Goal: Transaction & Acquisition: Purchase product/service

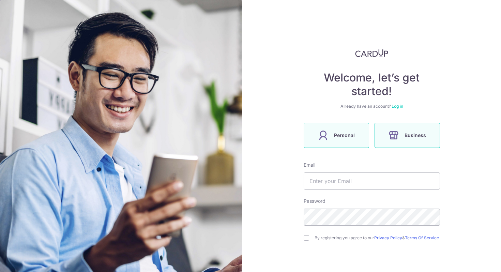
click at [349, 132] on span "Personal" at bounding box center [344, 135] width 21 height 8
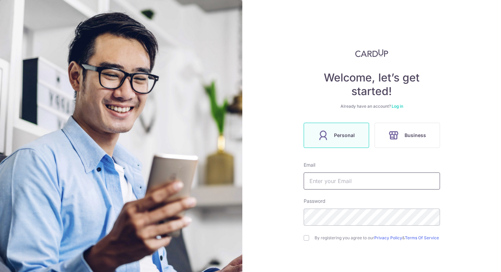
click at [327, 183] on input "text" at bounding box center [372, 180] width 136 height 17
type input "janevillamor98@gmail.com"
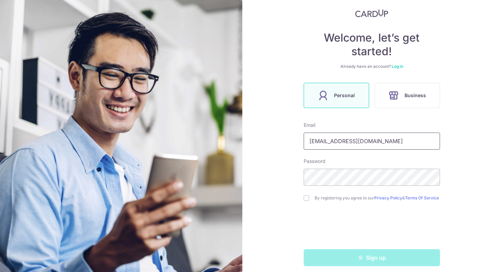
scroll to position [48, 0]
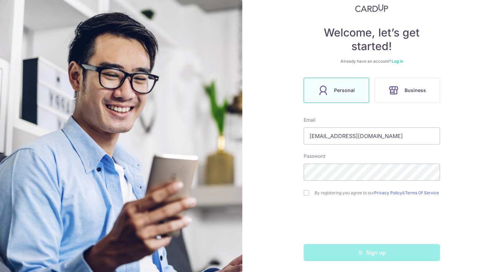
click at [305, 195] on div "By registering you agree to our Privacy Policy & Terms Of Service" at bounding box center [372, 193] width 136 height 8
click at [306, 190] on input "checkbox" at bounding box center [306, 192] width 5 height 5
checkbox input "true"
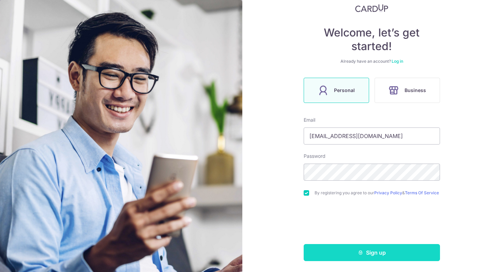
click at [338, 252] on button "Sign up" at bounding box center [372, 252] width 136 height 17
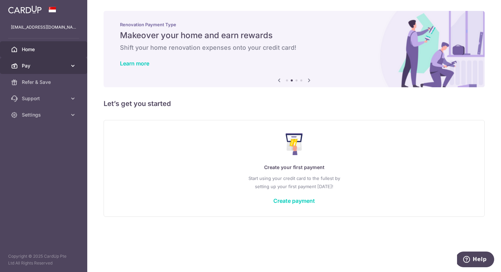
click at [27, 67] on span "Pay" at bounding box center [44, 65] width 45 height 7
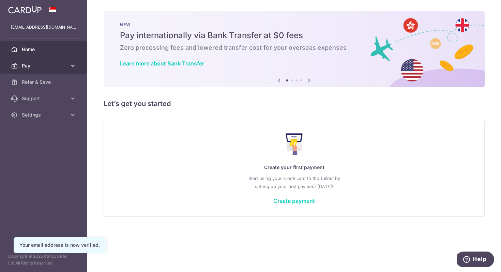
click at [48, 73] on link "Pay" at bounding box center [43, 66] width 87 height 16
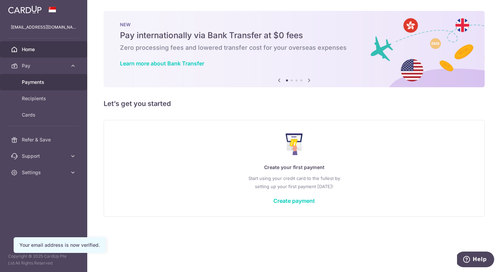
click at [46, 79] on span "Payments" at bounding box center [44, 82] width 45 height 7
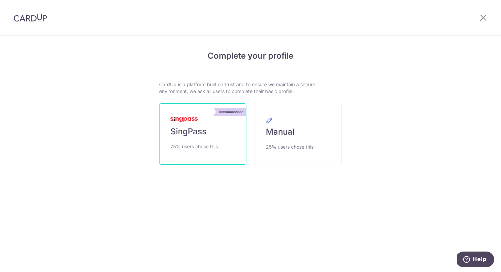
click at [218, 130] on link "Recommended SingPass 75% users chose this" at bounding box center [202, 133] width 87 height 61
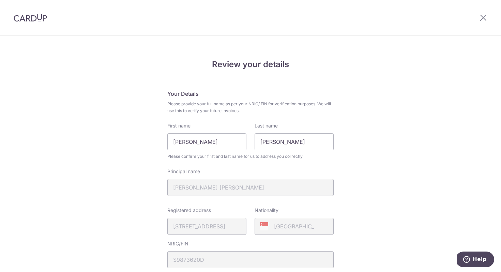
click at [183, 132] on div "First name Jane Turla Villamor" at bounding box center [206, 136] width 79 height 28
click at [183, 143] on input "Jane Turla Villamor" at bounding box center [206, 141] width 79 height 17
click at [271, 149] on input "Mary" at bounding box center [294, 141] width 79 height 17
click at [235, 145] on input "Mary" at bounding box center [206, 141] width 79 height 17
type input "Mary Jane Turla"
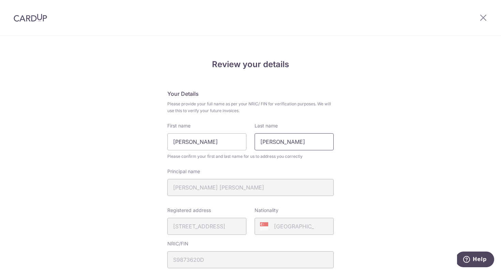
click at [289, 143] on input "Mary" at bounding box center [294, 141] width 79 height 17
type input "Villamor"
click at [230, 145] on input "Mary Jane Turla" at bounding box center [206, 141] width 79 height 17
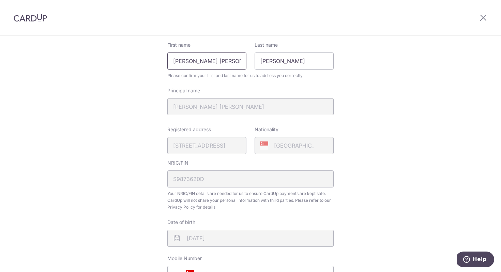
scroll to position [82, 0]
type input "Mary Jane"
click at [117, 161] on div "Review your details Your Details Please provide your full name as per your NRIC…" at bounding box center [250, 188] width 501 height 469
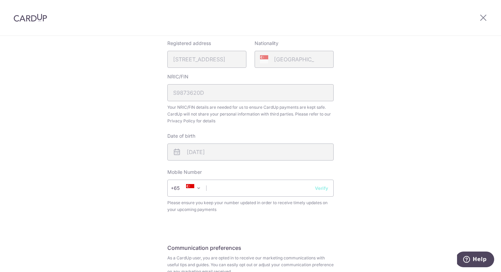
scroll to position [184, 0]
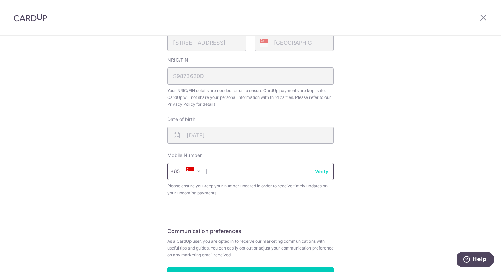
click at [239, 176] on input "text" at bounding box center [250, 171] width 166 height 17
type input "90237491"
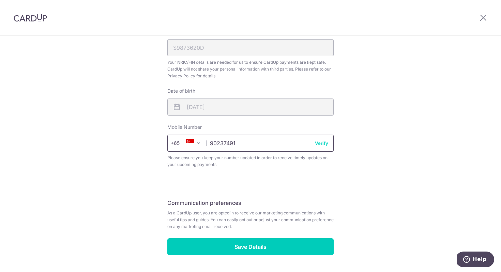
scroll to position [233, 0]
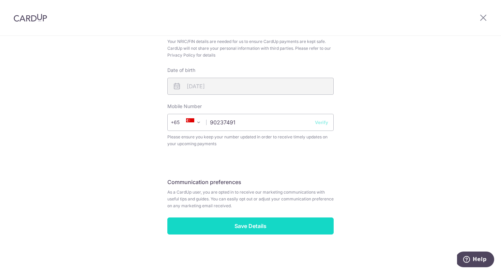
click at [242, 221] on input "Save Details" at bounding box center [250, 225] width 166 height 17
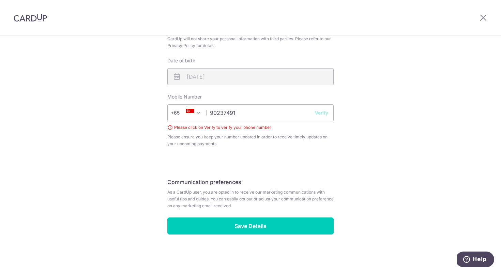
scroll to position [224, 0]
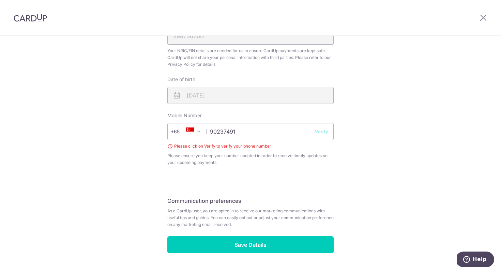
click at [326, 133] on button "Verify" at bounding box center [321, 131] width 13 height 7
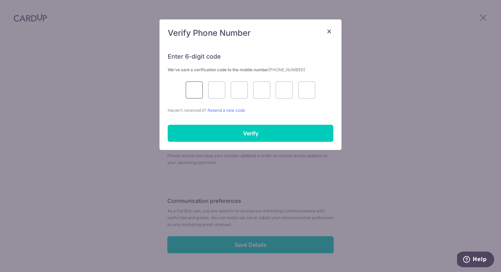
click at [191, 92] on input "text" at bounding box center [194, 89] width 17 height 17
type input "3"
type input "0"
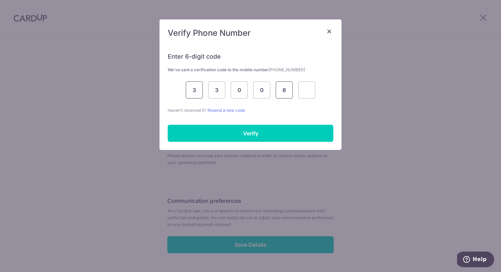
type input "6"
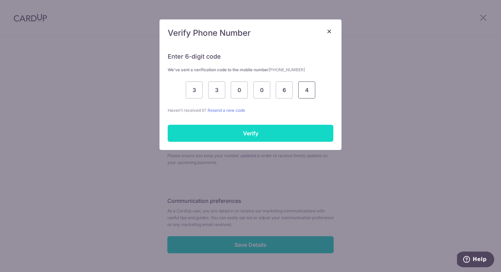
type input "4"
click at [185, 128] on input "Verify" at bounding box center [251, 133] width 166 height 17
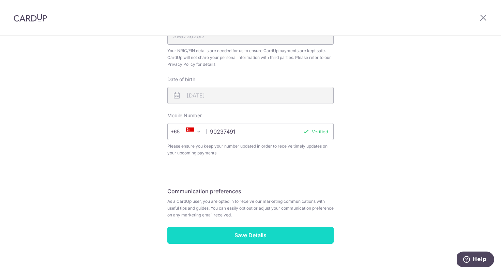
click at [233, 242] on input "Save Details" at bounding box center [250, 235] width 166 height 17
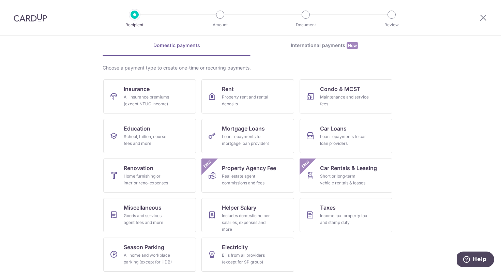
scroll to position [33, 0]
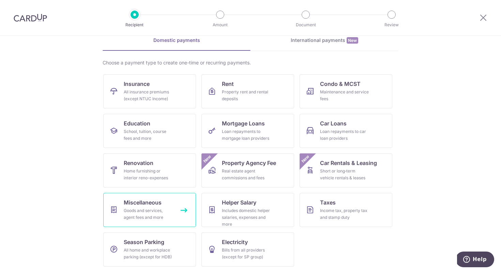
click at [139, 200] on span "Miscellaneous" at bounding box center [143, 202] width 38 height 8
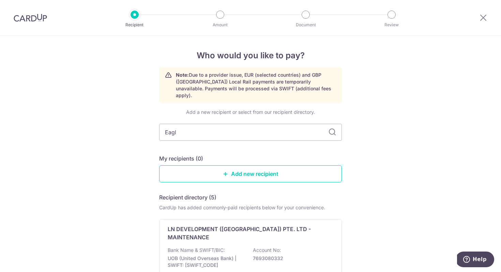
type input "Eagle"
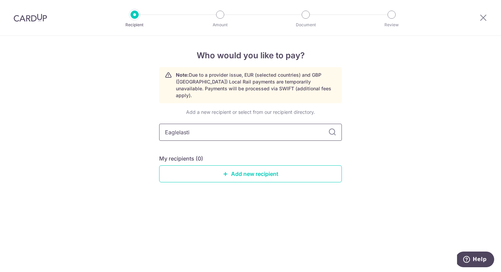
type input "Eaglelastic"
type input "Eaglelastic Productions"
click at [128, 132] on div "Who would you like to pay? Note: Due to a provider issue, EUR (selected countri…" at bounding box center [250, 154] width 501 height 236
click at [225, 171] on icon at bounding box center [225, 173] width 5 height 5
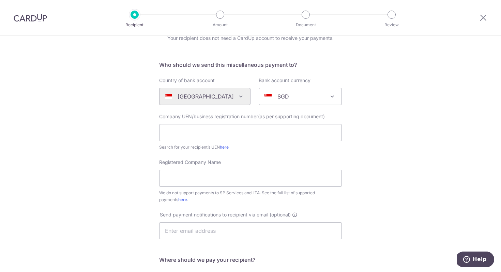
scroll to position [48, 0]
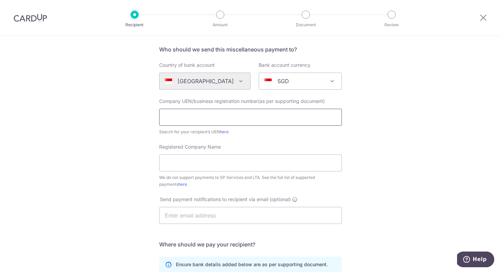
click at [173, 121] on input "text" at bounding box center [250, 117] width 183 height 17
paste input "5338 9878A"
type input "5338 9878A"
click at [146, 148] on div "Who would you like to pay? Your recipient does not need a CardUp account to rec…" at bounding box center [250, 199] width 501 height 423
click at [184, 155] on input "Registered Company Name" at bounding box center [250, 162] width 183 height 17
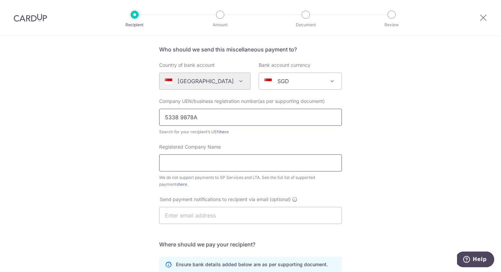
paste input "Eaglelastic Productions"
type input "Eaglelastic Productions"
click at [115, 149] on div "Who would you like to pay? Your recipient does not need a CardUp account to rec…" at bounding box center [250, 199] width 501 height 423
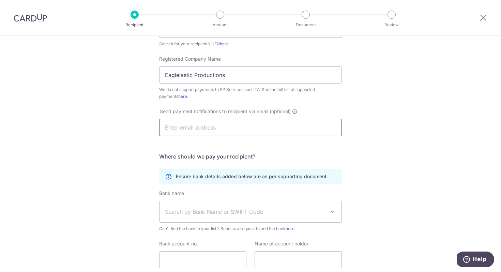
scroll to position [139, 0]
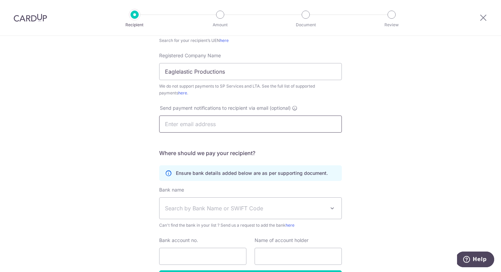
click at [180, 126] on input "text" at bounding box center [250, 124] width 183 height 17
click at [96, 134] on div "Who would you like to pay? Your recipient does not need a CardUp account to rec…" at bounding box center [250, 108] width 501 height 423
click at [214, 125] on input "text" at bounding box center [250, 124] width 183 height 17
paste input "lloyd@eaglelastic.com"
type input "lloyd@eaglelastic.com"
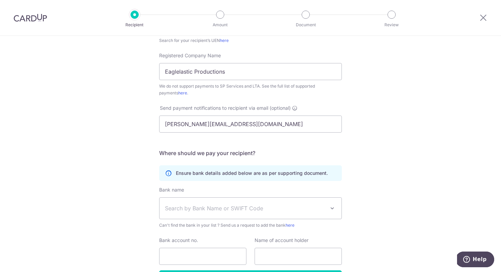
click at [94, 157] on div "Who would you like to pay? Your recipient does not need a CardUp account to rec…" at bounding box center [250, 108] width 501 height 423
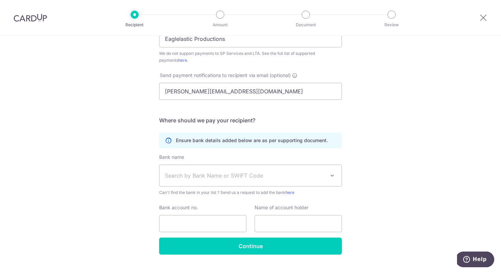
scroll to position [184, 0]
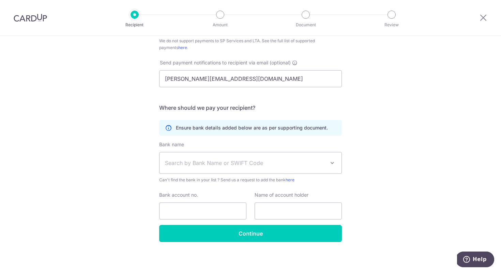
click at [130, 124] on div "Who would you like to pay? Your recipient does not need a CardUp account to rec…" at bounding box center [250, 62] width 501 height 423
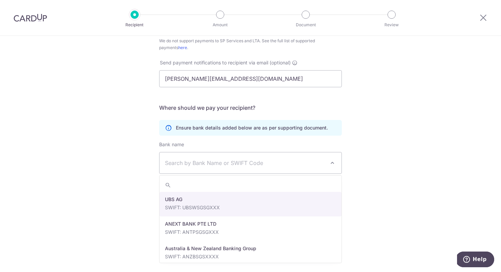
click at [188, 166] on span "Search by Bank Name or SWIFT Code" at bounding box center [245, 163] width 160 height 8
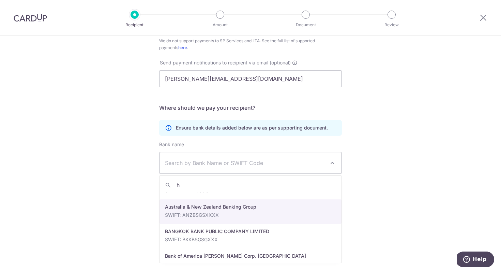
scroll to position [0, 0]
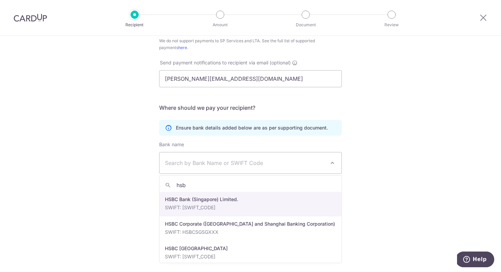
type input "hsbc"
select select "23560"
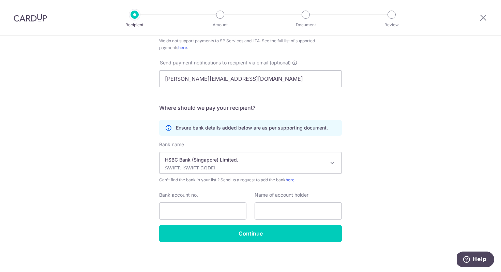
click at [135, 170] on div "Who would you like to pay? Your recipient does not need a CardUp account to rec…" at bounding box center [250, 62] width 501 height 423
click at [190, 208] on input "Bank account no." at bounding box center [202, 210] width 87 height 17
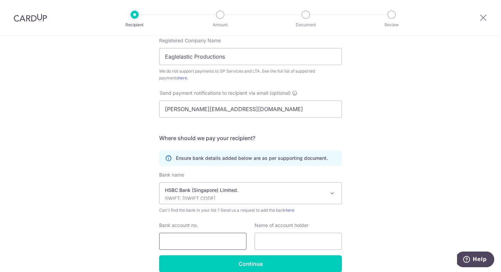
scroll to position [186, 0]
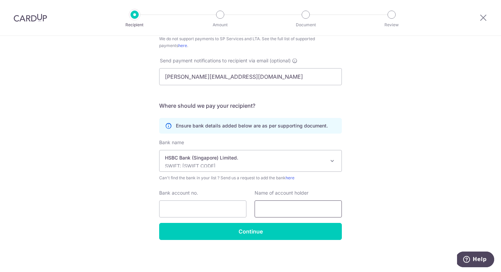
click at [277, 205] on input "text" at bounding box center [298, 208] width 87 height 17
paste input "Eaglelastic Productions E-Business Account"
type input "Eaglelastic Productions E-Business Account"
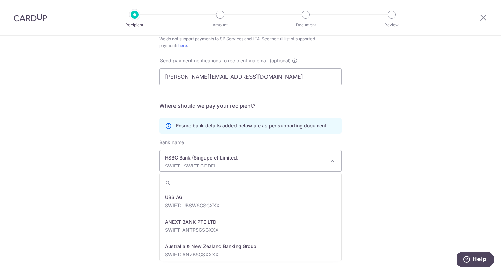
scroll to position [0, 0]
click at [218, 157] on p "HSBC Bank (Singapore) Limited." at bounding box center [245, 157] width 160 height 7
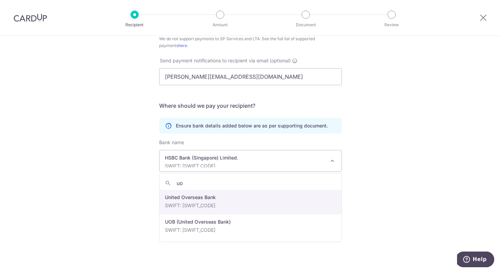
type input "uob"
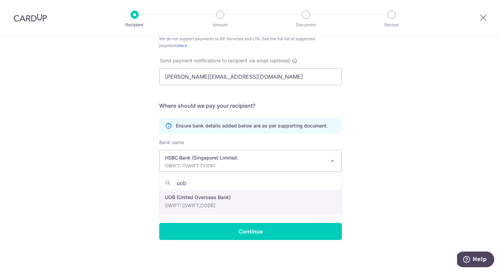
select select "18"
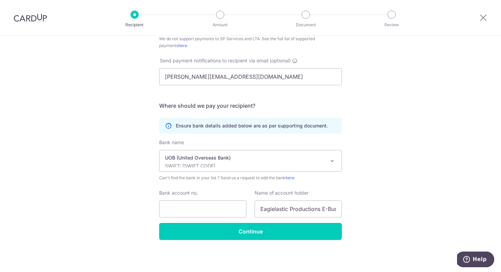
click at [138, 161] on div "Who would you like to pay? Your recipient does not need a CardUp account to rec…" at bounding box center [250, 60] width 501 height 423
click at [174, 208] on input "Bank account no." at bounding box center [202, 208] width 87 height 17
paste input "3583132153"
type input "3583132153"
click at [126, 203] on div "Who would you like to pay? Your recipient does not need a CardUp account to rec…" at bounding box center [250, 60] width 501 height 423
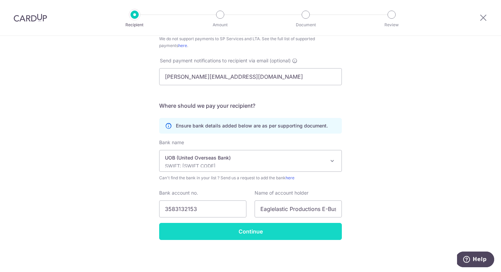
click at [196, 238] on input "Continue" at bounding box center [250, 231] width 183 height 17
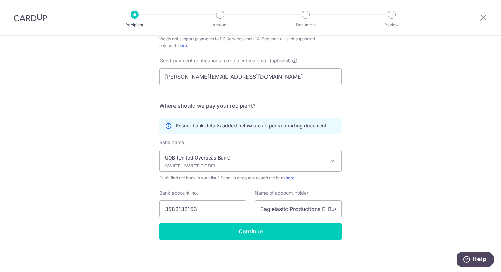
scroll to position [186, 0]
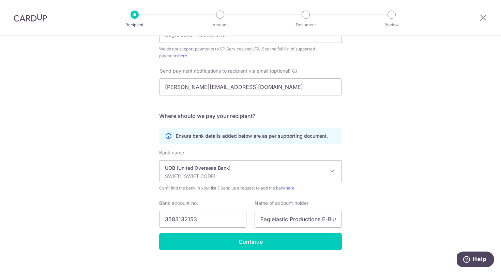
click at [175, 171] on div "UOB (United Overseas Bank) SWIFT: UOVBSGSGXXX" at bounding box center [245, 171] width 160 height 13
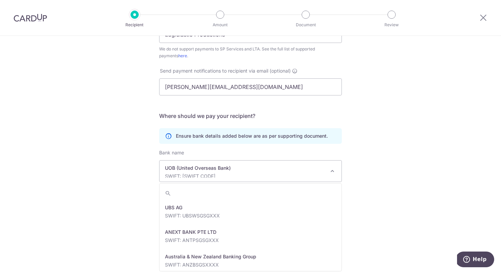
scroll to position [1472, 0]
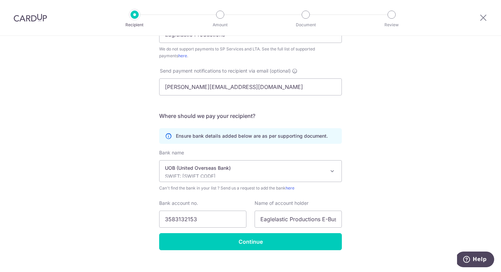
click at [127, 169] on div "Who would you like to pay? Your recipient does not need a CardUp account to rec…" at bounding box center [250, 66] width 501 height 432
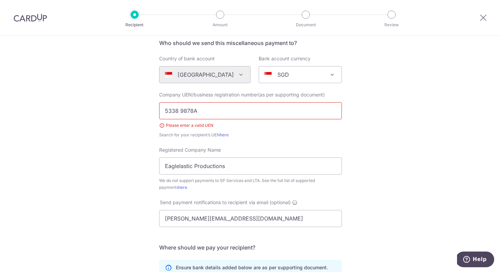
scroll to position [37, 0]
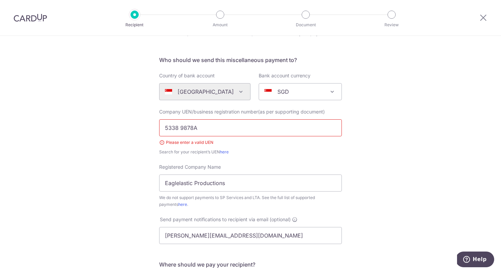
click at [178, 125] on input "5338 9878A" at bounding box center [250, 127] width 183 height 17
type input "53389878A"
click at [130, 151] on div "Who would you like to pay? Your recipient does not need a CardUp account to rec…" at bounding box center [250, 215] width 501 height 432
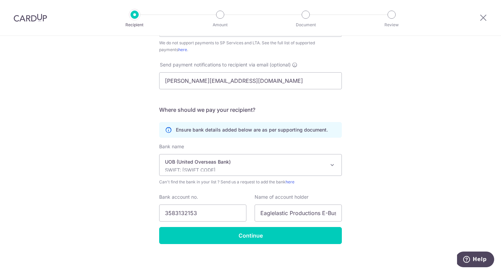
scroll to position [196, 0]
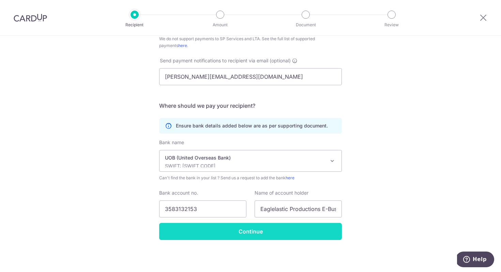
click at [190, 230] on input "Continue" at bounding box center [250, 231] width 183 height 17
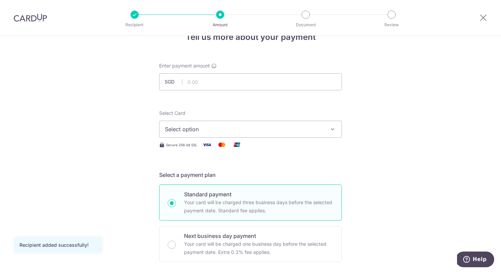
scroll to position [20, 0]
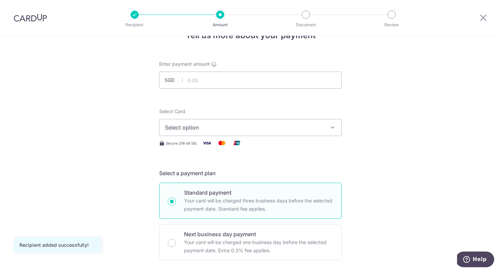
click at [179, 134] on button "Select option" at bounding box center [250, 127] width 183 height 17
click at [179, 147] on span "Add credit card" at bounding box center [256, 146] width 159 height 7
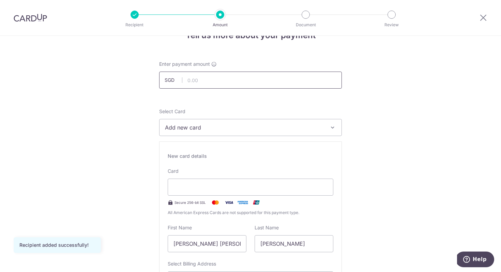
click at [196, 79] on input "text" at bounding box center [250, 80] width 183 height 17
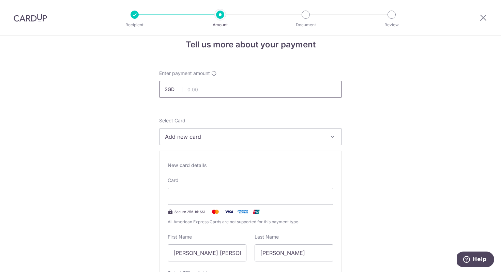
scroll to position [11, 0]
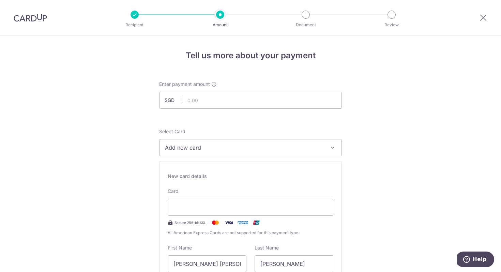
scroll to position [4, 0]
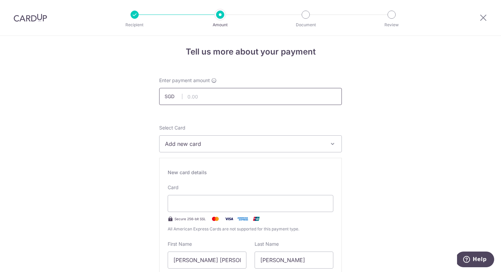
click at [204, 95] on input "text" at bounding box center [250, 96] width 183 height 17
type input "1,740.00"
click at [186, 143] on span "Add new card" at bounding box center [244, 144] width 159 height 8
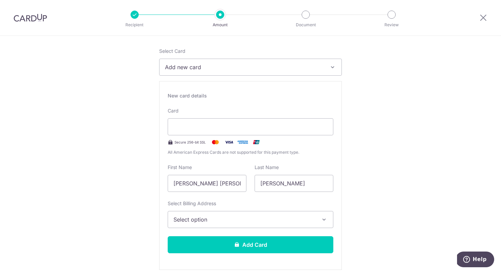
scroll to position [85, 0]
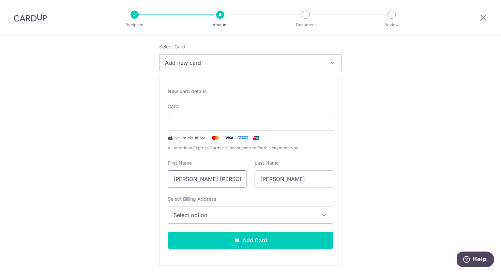
click at [204, 179] on input "[PERSON_NAME] [PERSON_NAME]" at bounding box center [207, 178] width 79 height 17
type input "[PERSON_NAME]"
click at [189, 109] on div "Card Secure 256-bit SSL All American Express Cards are not supported for this p…" at bounding box center [251, 127] width 166 height 48
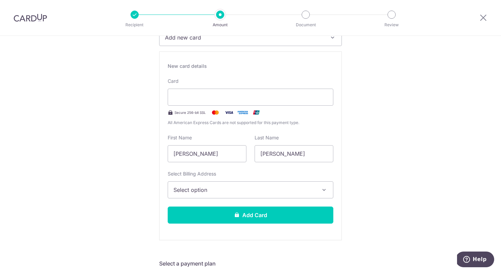
scroll to position [108, 0]
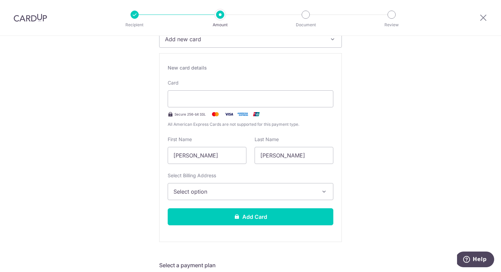
click at [189, 188] on span "Select option" at bounding box center [244, 191] width 142 height 8
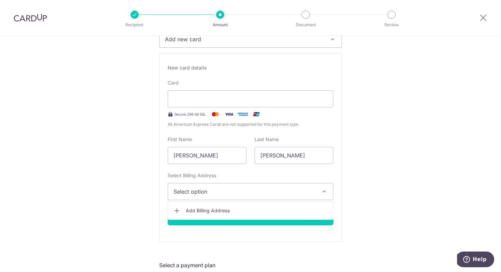
click at [181, 212] on link "Add Billing Address" at bounding box center [250, 210] width 165 height 12
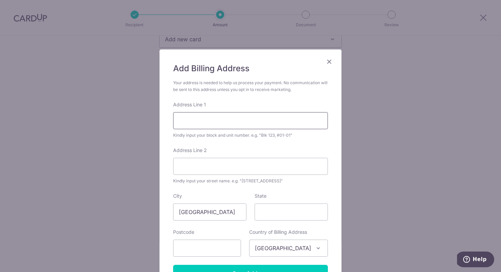
click at [188, 122] on input "Address Line 1" at bounding box center [250, 120] width 155 height 17
type input "Blk [STREET_ADDRESS]"
type input "#04-147"
type input "[GEOGRAPHIC_DATA]"
type input "752467"
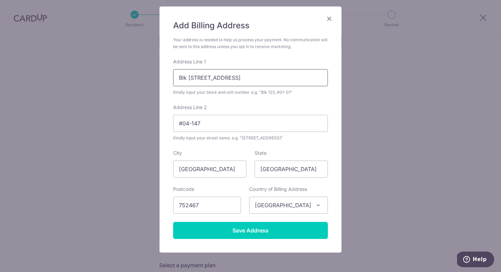
scroll to position [48, 0]
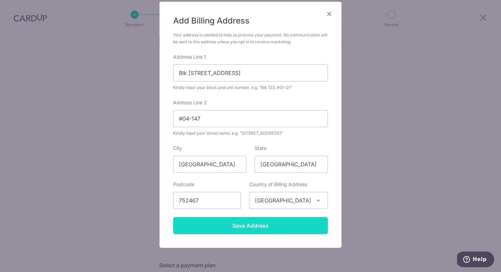
click at [230, 226] on input "Save Address" at bounding box center [250, 225] width 155 height 17
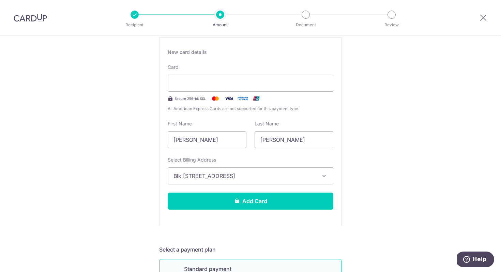
scroll to position [131, 0]
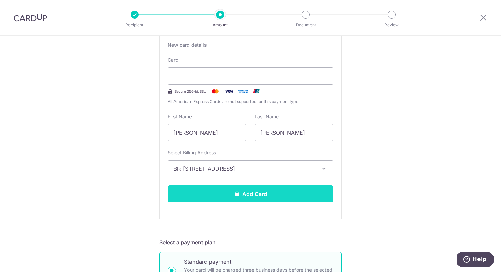
click at [244, 195] on button "Add Card" at bounding box center [251, 193] width 166 height 17
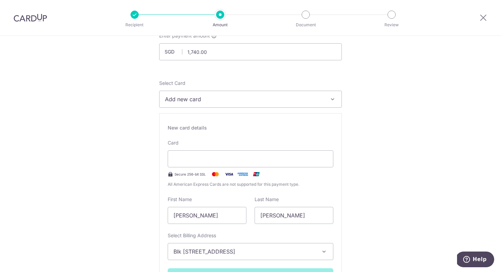
scroll to position [44, 0]
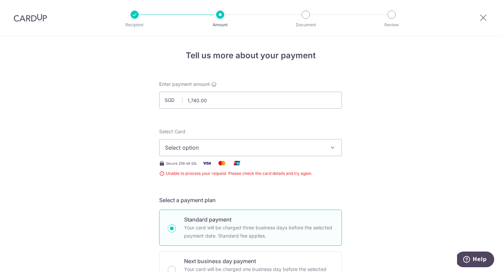
click at [182, 149] on span "Select option" at bounding box center [244, 147] width 159 height 8
click at [178, 166] on span "Add credit card" at bounding box center [256, 166] width 159 height 7
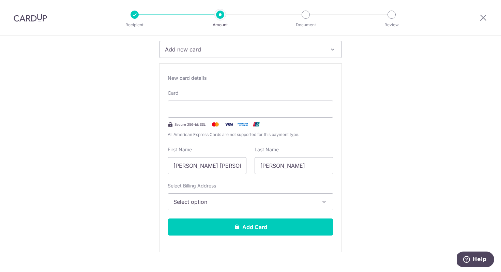
scroll to position [98, 0]
click at [209, 171] on input "[PERSON_NAME] [PERSON_NAME]" at bounding box center [207, 165] width 79 height 17
type input "[PERSON_NAME]"
click at [188, 200] on span "Select option" at bounding box center [244, 201] width 142 height 8
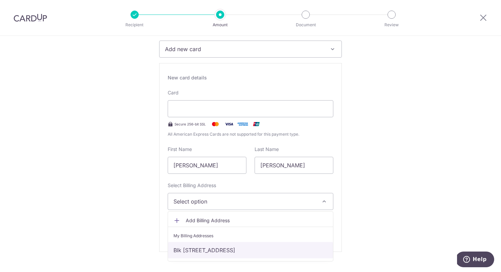
click at [193, 254] on link "Blk [STREET_ADDRESS]" at bounding box center [250, 250] width 165 height 16
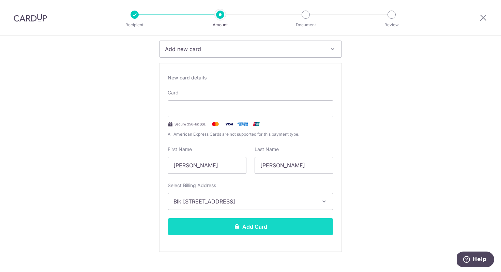
click at [208, 233] on button "Add Card" at bounding box center [251, 226] width 166 height 17
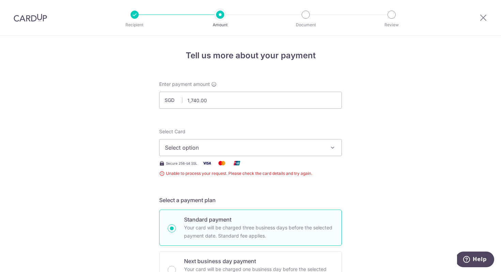
click at [35, 19] on img at bounding box center [30, 18] width 33 height 8
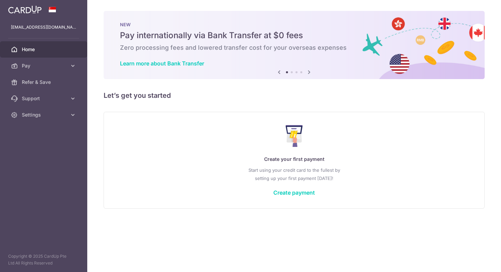
click at [160, 239] on div "× Pause Schedule Pause all future payments in this series Pause just this one p…" at bounding box center [294, 136] width 414 height 272
click at [54, 63] on span "Pay" at bounding box center [44, 65] width 45 height 7
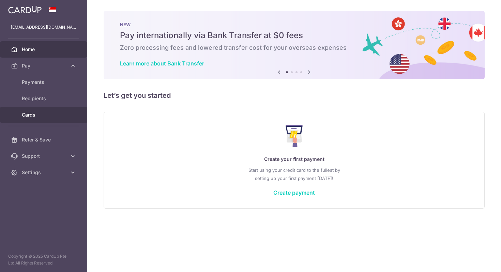
click at [36, 117] on span "Cards" at bounding box center [44, 114] width 45 height 7
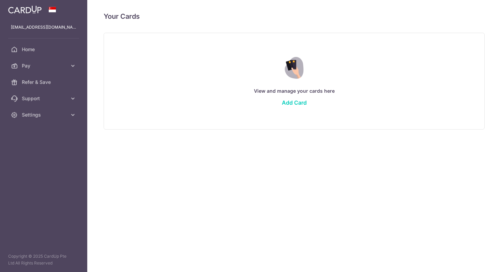
click at [22, 11] on img at bounding box center [24, 9] width 33 height 8
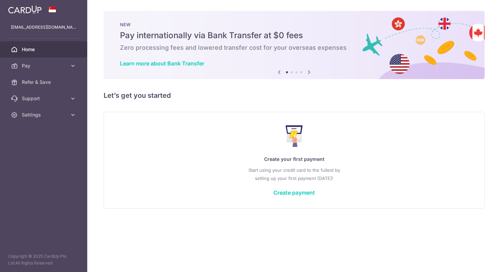
click at [308, 69] on icon at bounding box center [309, 72] width 8 height 9
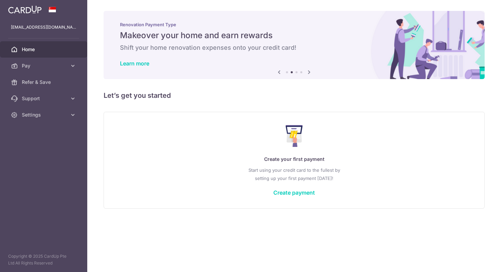
click at [308, 69] on icon at bounding box center [309, 72] width 8 height 9
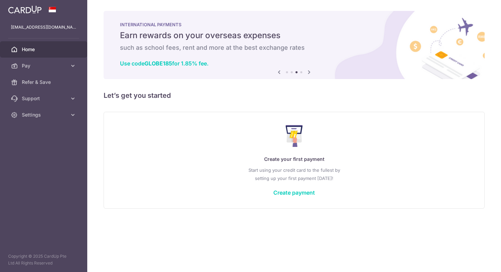
click at [308, 69] on icon at bounding box center [309, 72] width 8 height 9
